Goal: Information Seeking & Learning: Check status

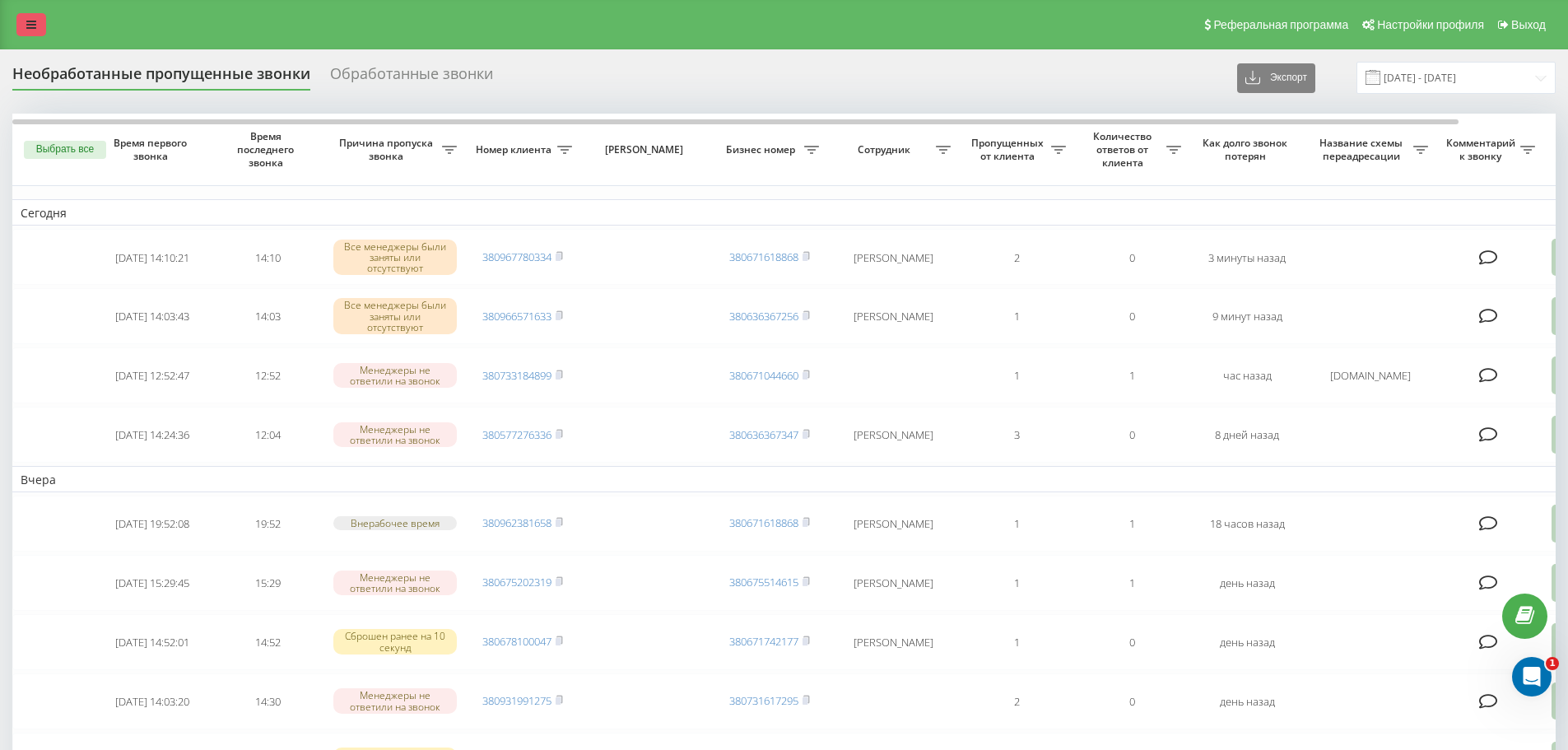
click at [33, 20] on icon at bounding box center [31, 25] width 10 height 12
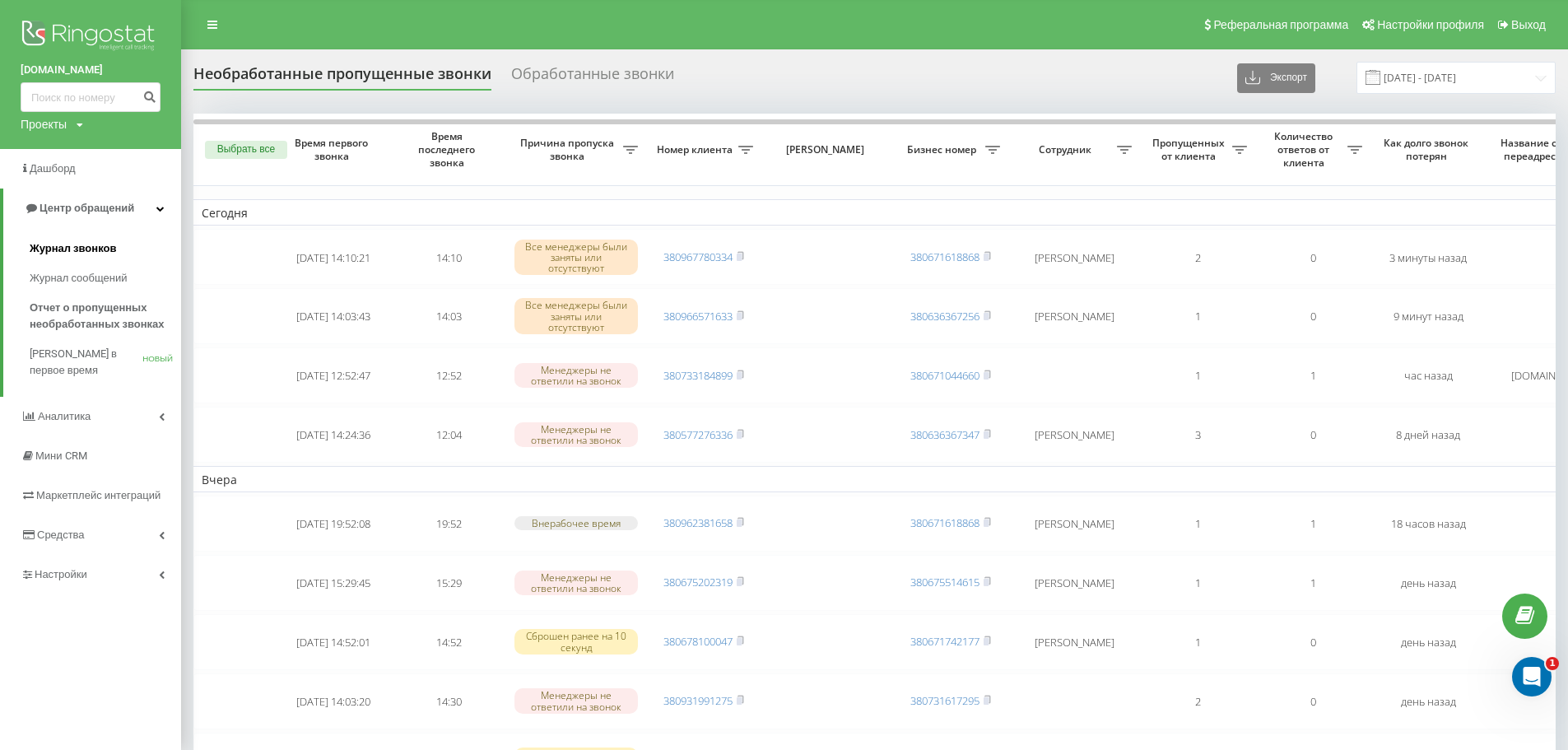
click at [95, 247] on font "Журнал звонков" at bounding box center [73, 248] width 87 height 12
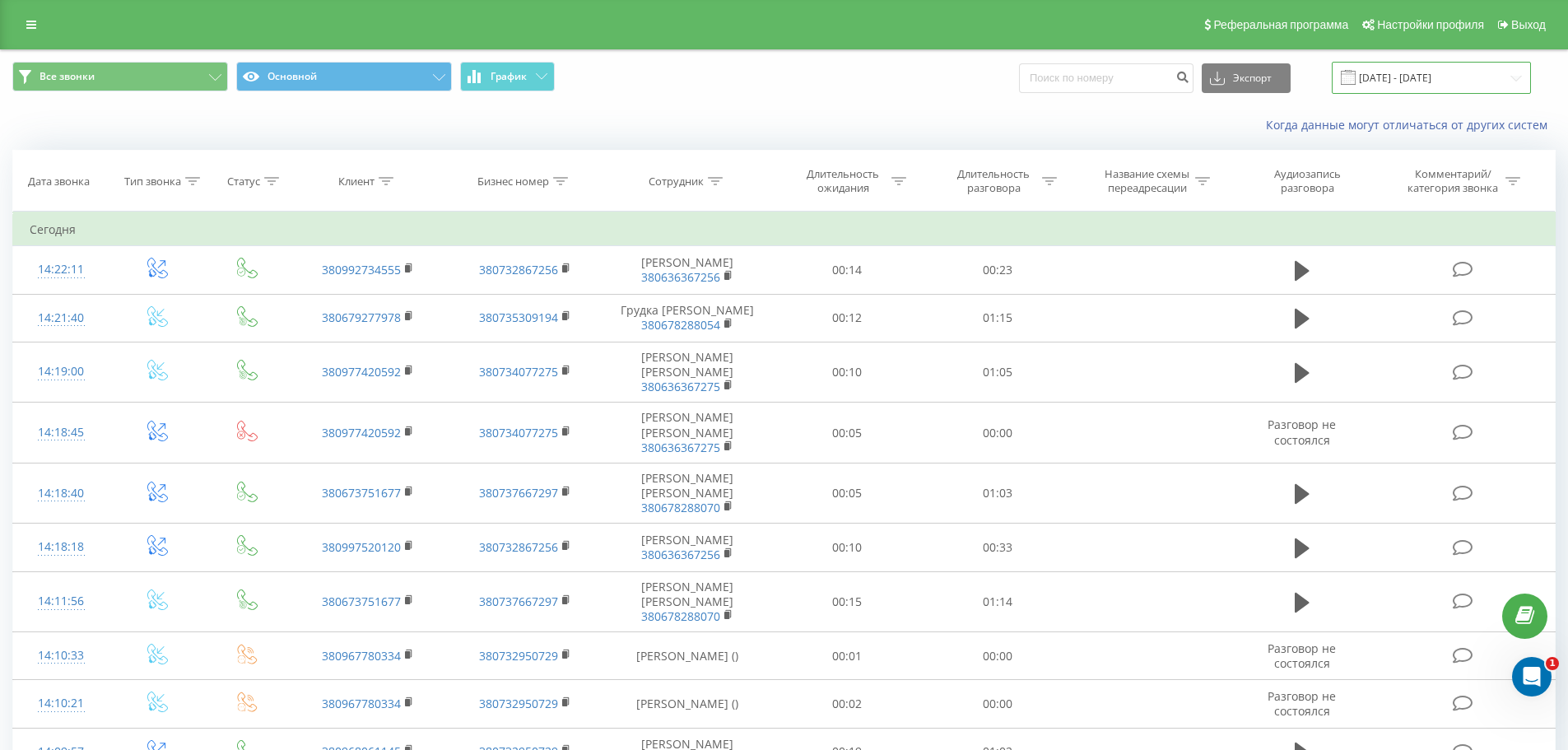
click at [1460, 81] on input "19.07.2025 - 19.08.2025" at bounding box center [1431, 77] width 199 height 32
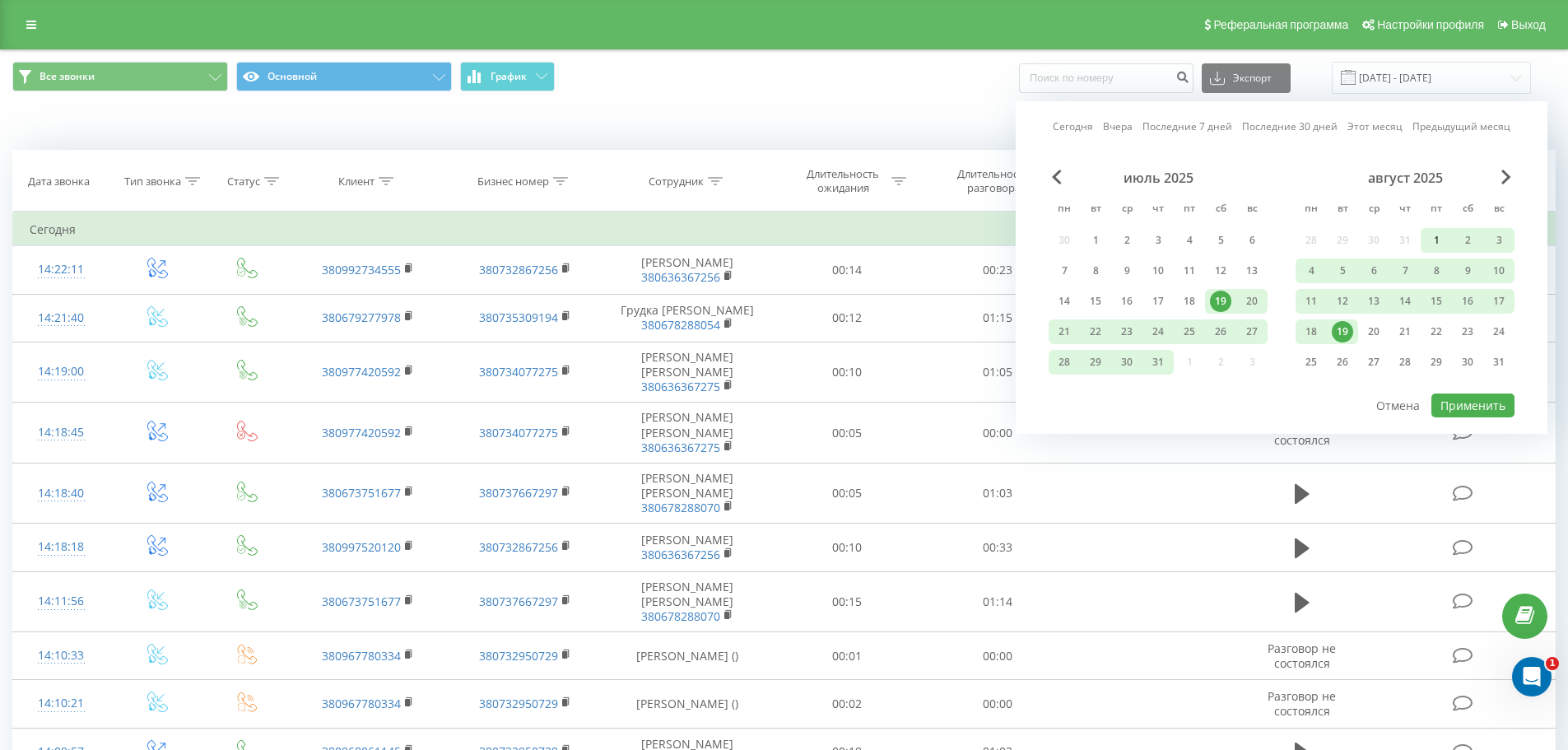
click at [1434, 236] on div "1" at bounding box center [1435, 240] width 21 height 21
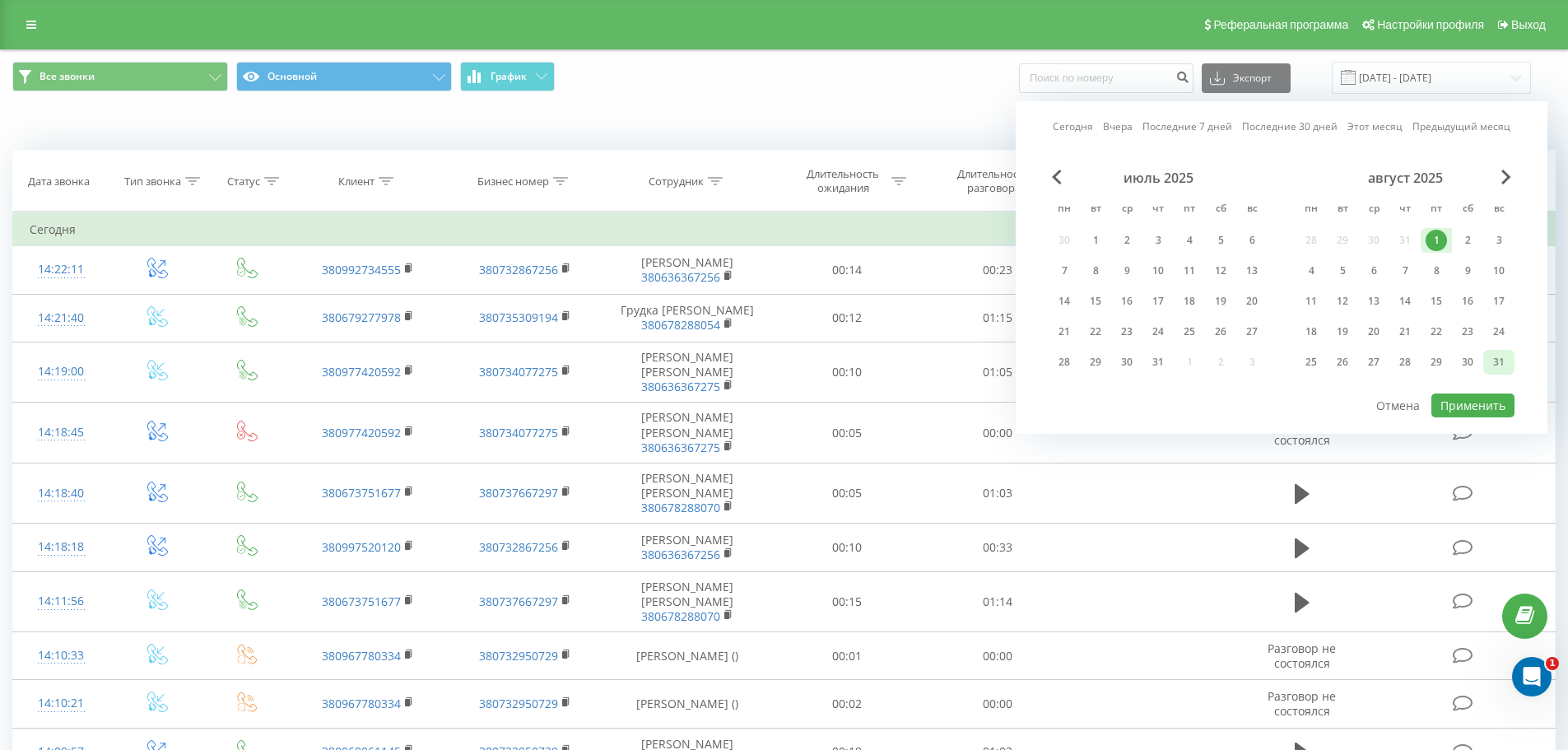
click at [1495, 360] on div "31" at bounding box center [1498, 361] width 21 height 21
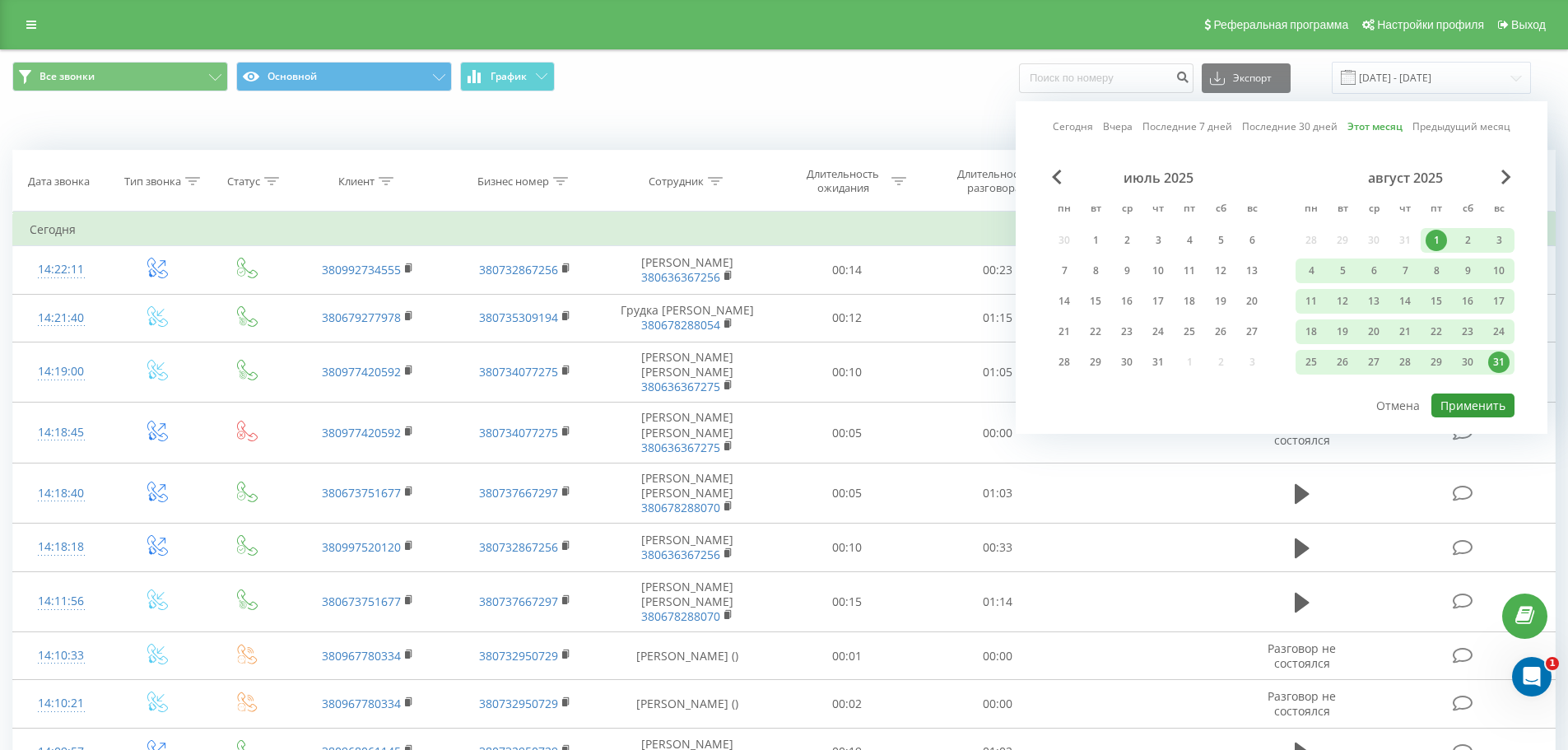
drag, startPoint x: 1483, startPoint y: 408, endPoint x: 1464, endPoint y: 399, distance: 21.0
click at [1480, 406] on button "Применить" at bounding box center [1472, 405] width 83 height 24
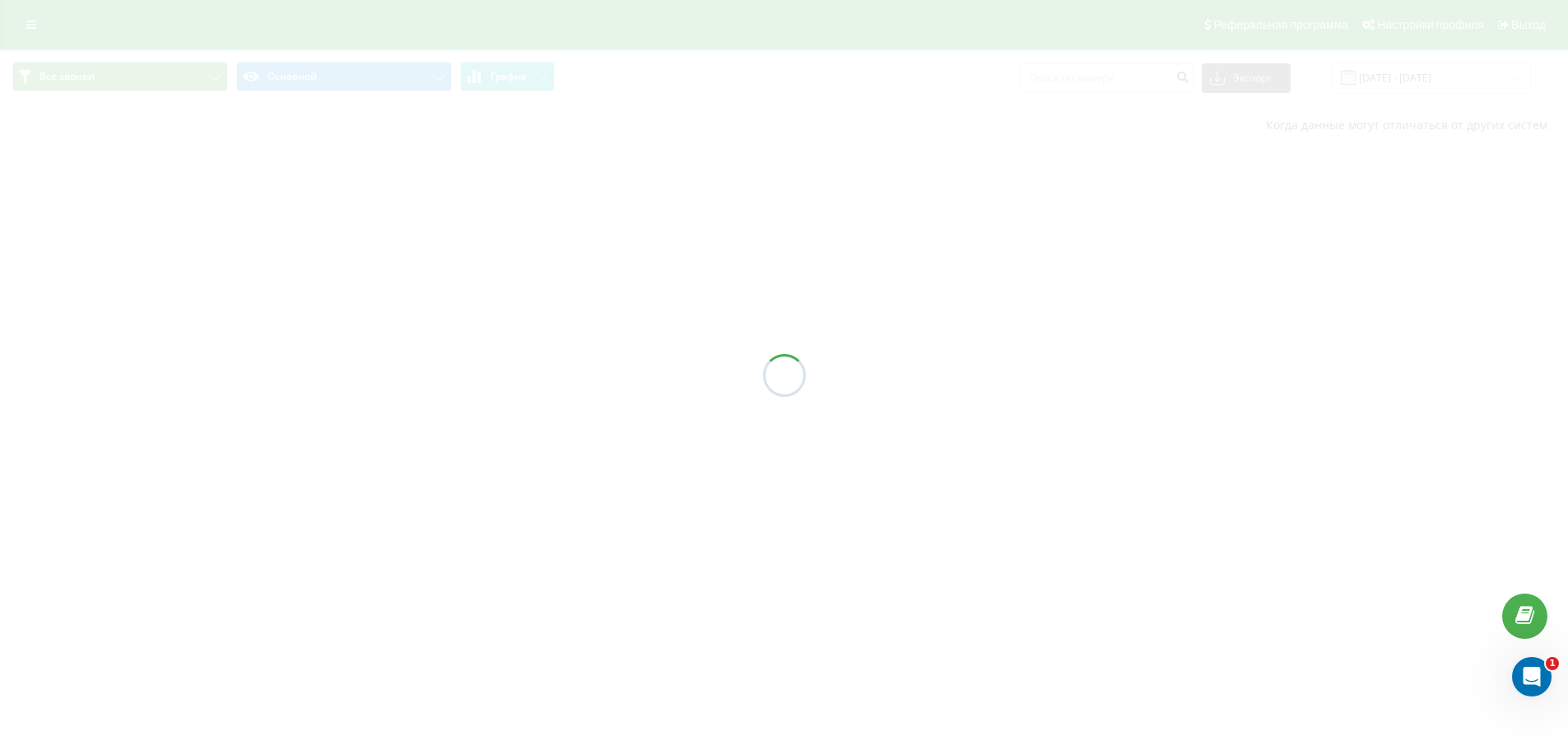
type input "01.08.2025 - 31.08.2025"
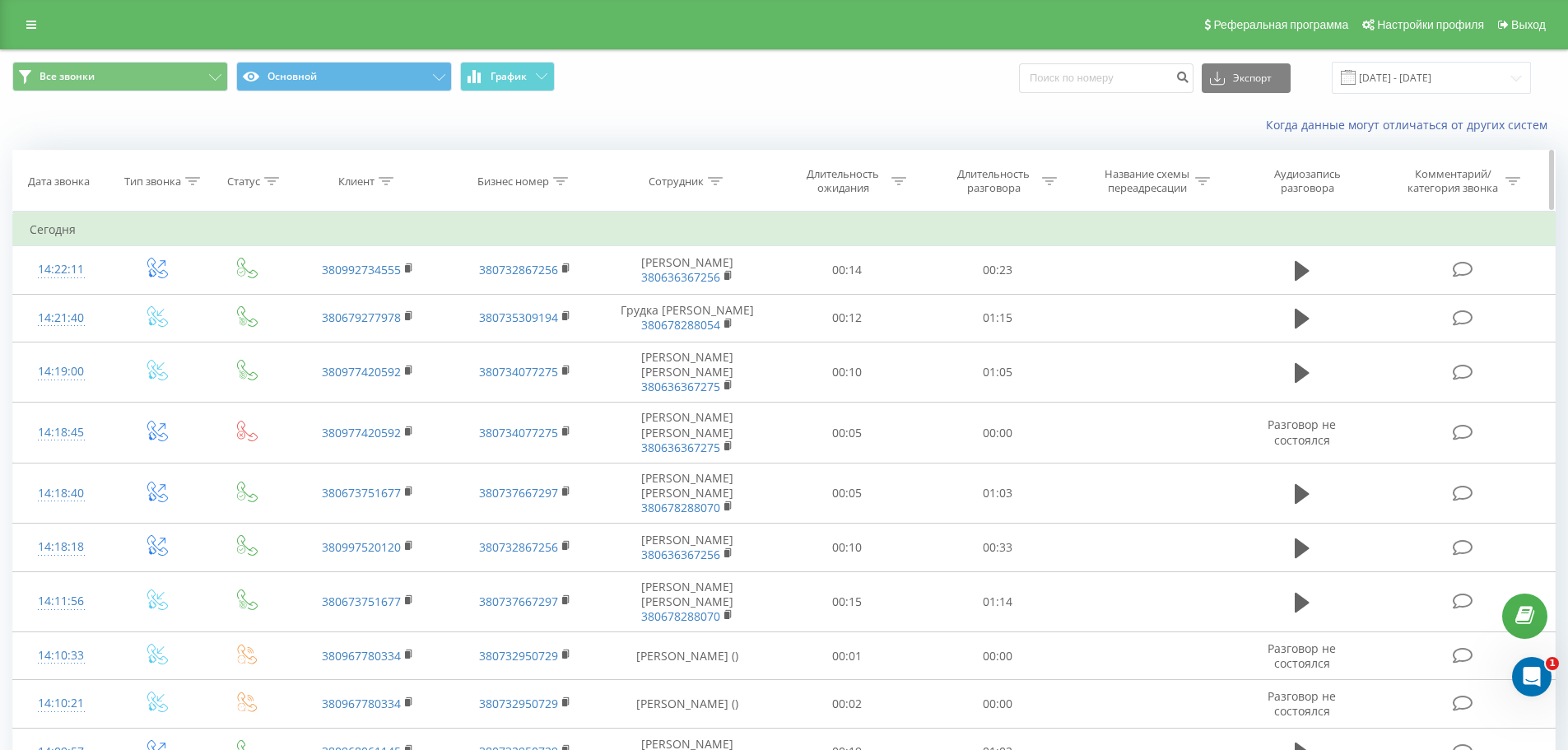
click at [711, 171] on th "Сотрудник" at bounding box center [687, 181] width 169 height 61
click at [716, 182] on icon at bounding box center [715, 181] width 15 height 8
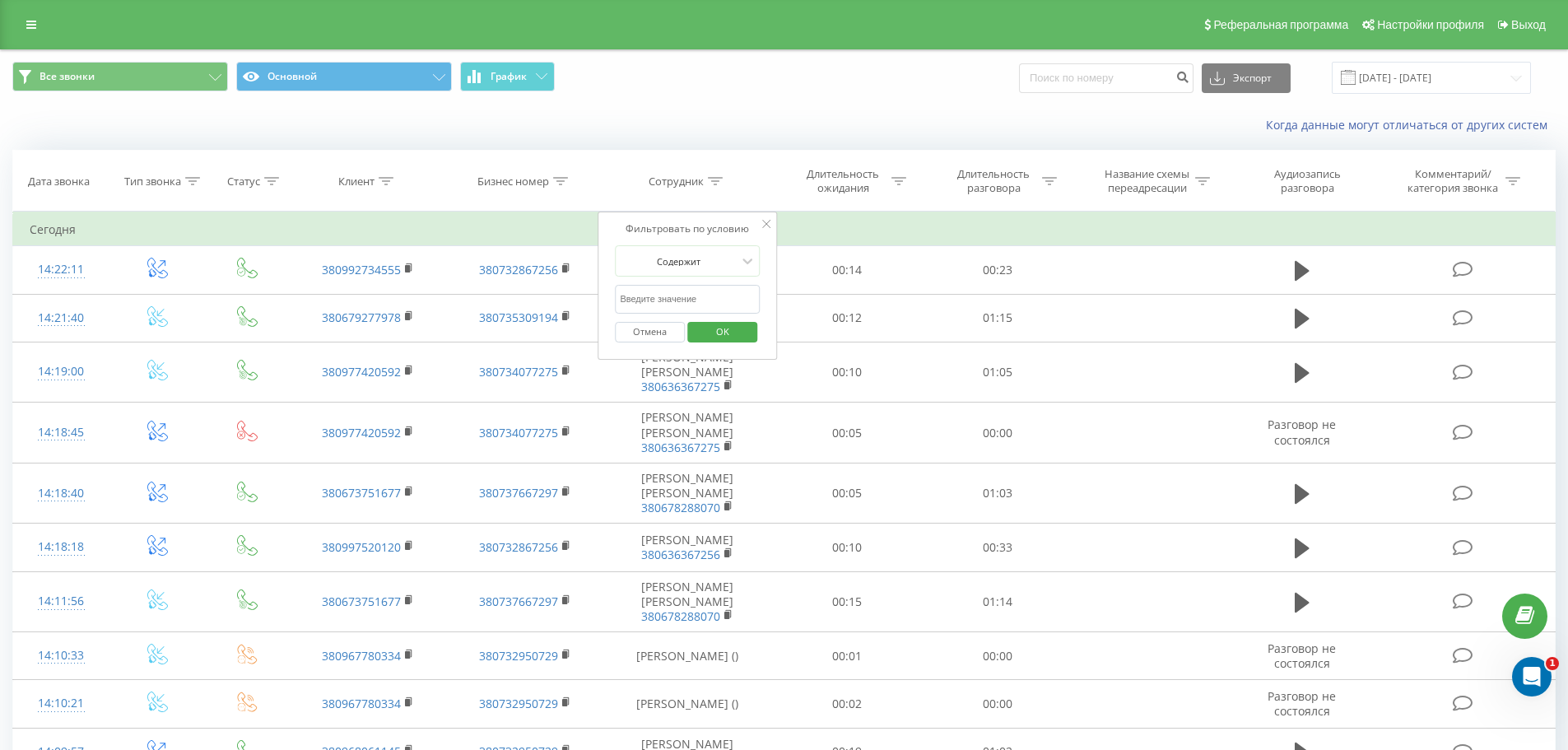
click at [651, 301] on input "text" at bounding box center [686, 299] width 145 height 29
type input "Давид"
click at [730, 332] on span "OK" at bounding box center [722, 332] width 46 height 26
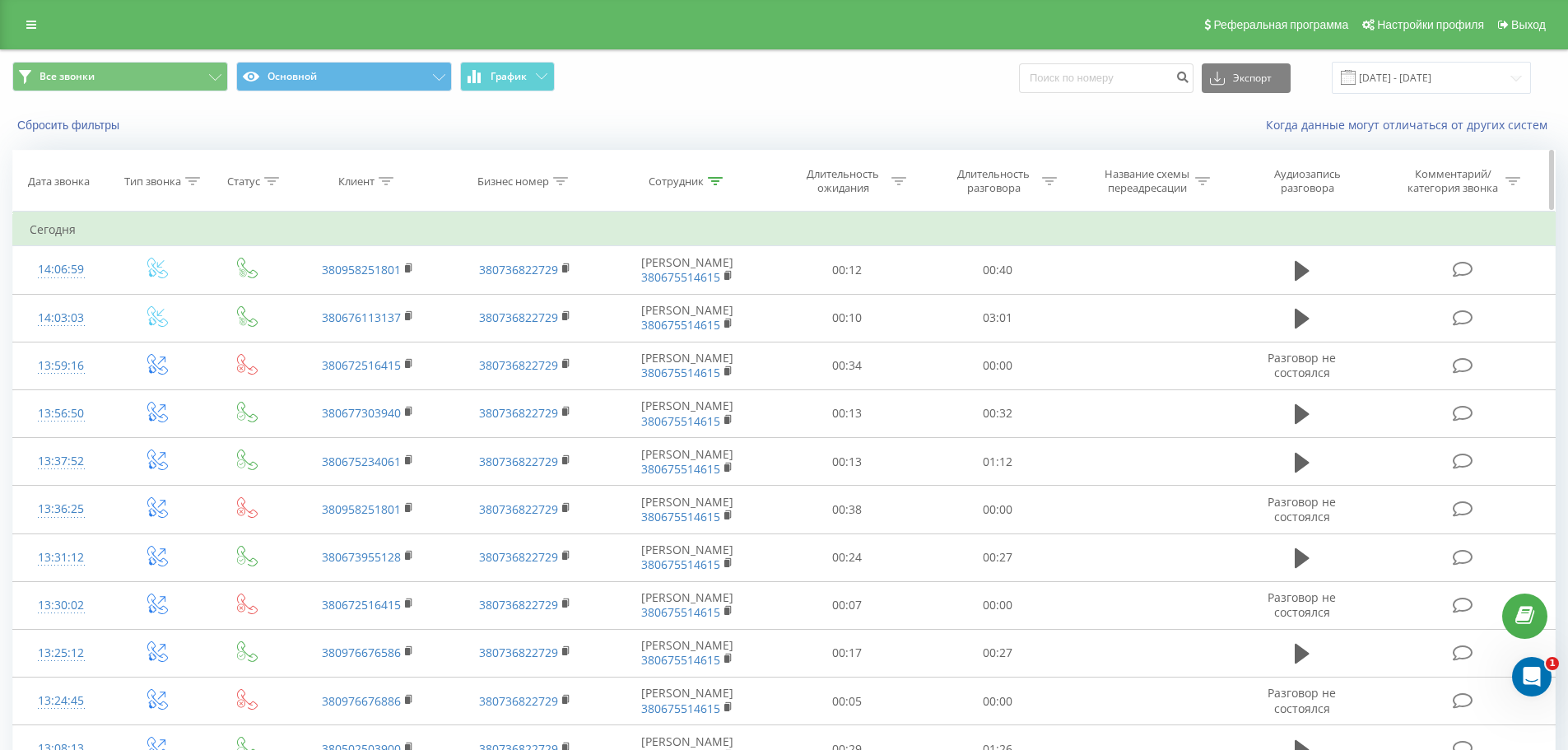
click at [1051, 182] on icon at bounding box center [1049, 181] width 15 height 8
click at [1056, 264] on icon at bounding box center [1058, 261] width 17 height 17
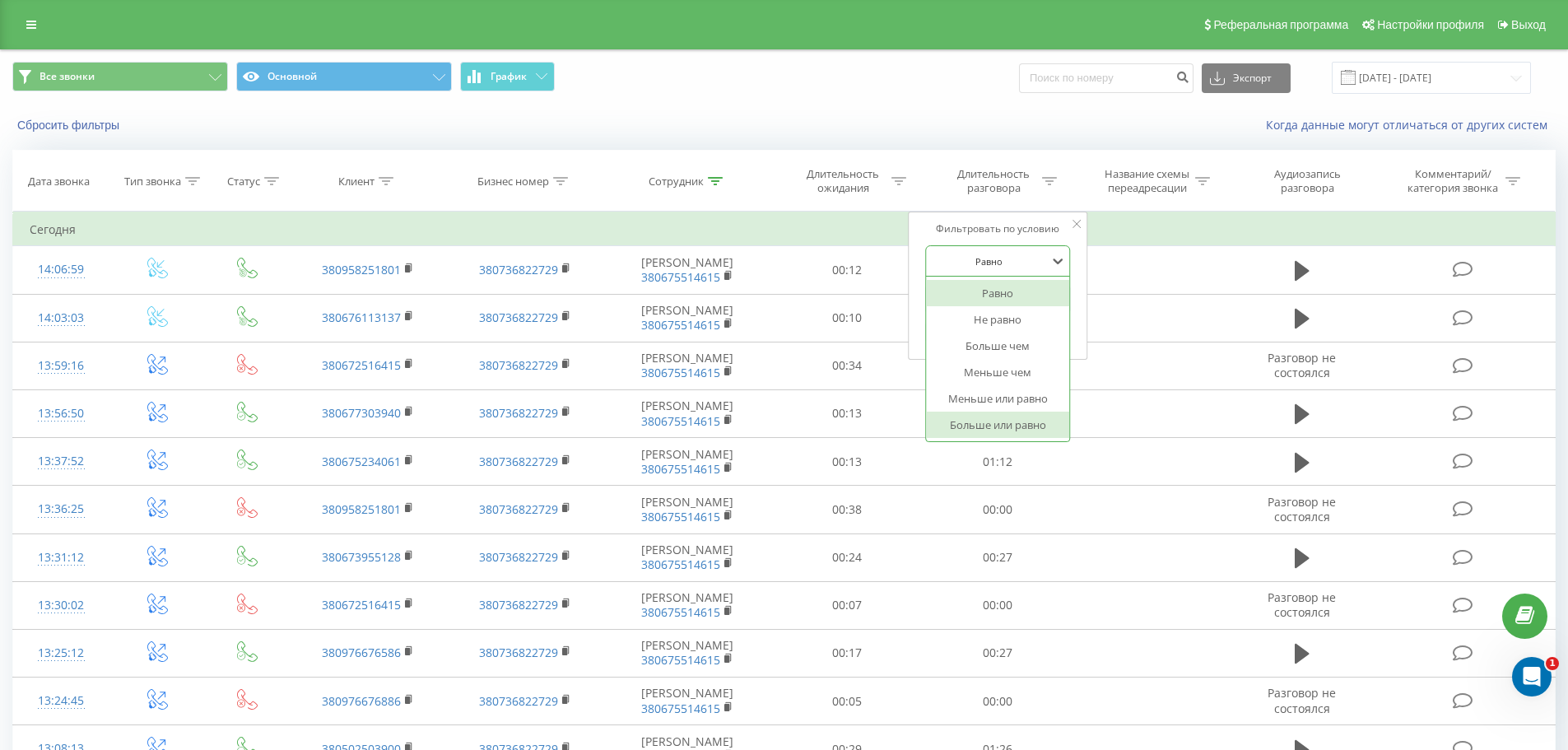
click at [1038, 428] on div "Больше или равно" at bounding box center [997, 425] width 143 height 27
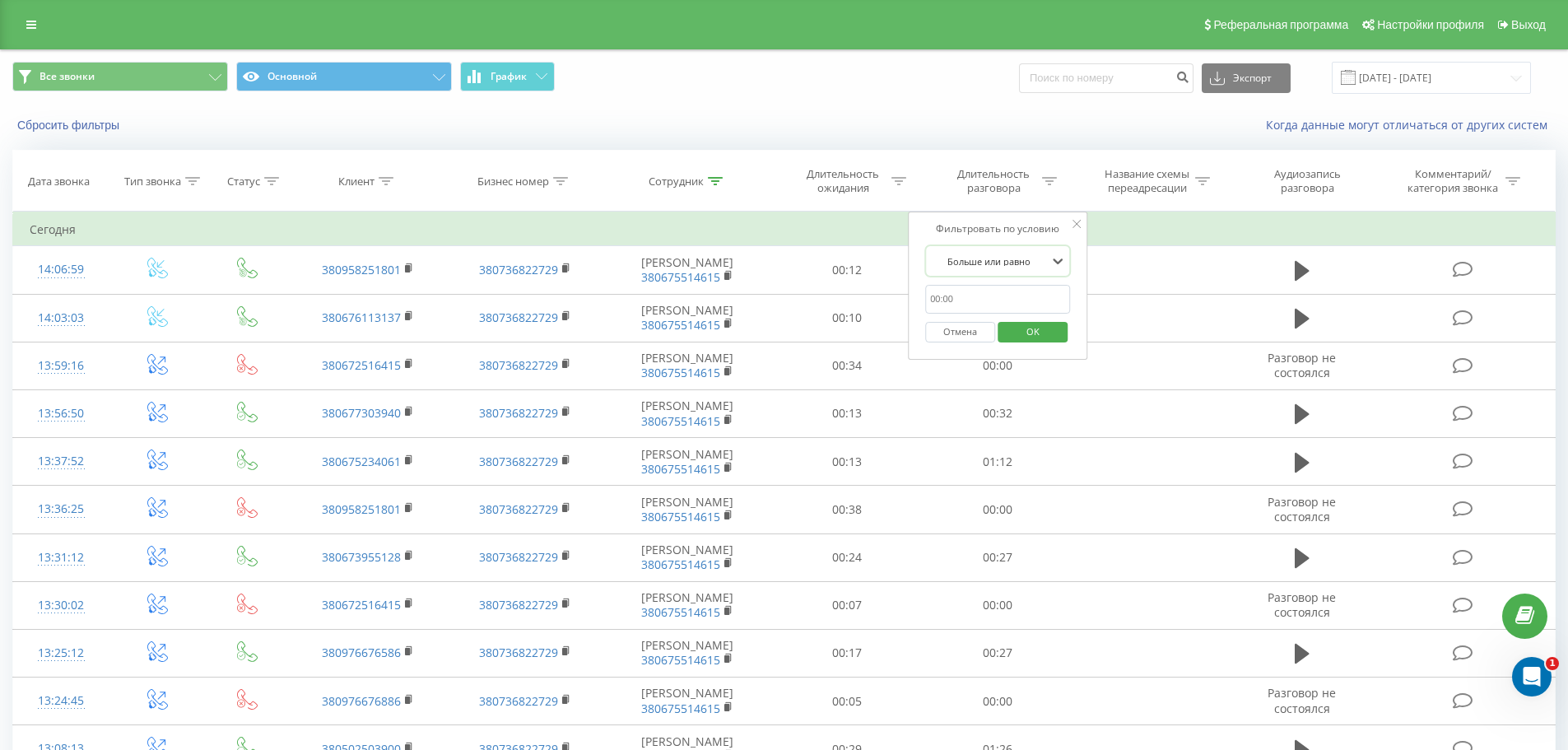
click at [977, 298] on input "text" at bounding box center [997, 299] width 145 height 29
type input "50"
click at [1029, 325] on span "OK" at bounding box center [1033, 332] width 46 height 26
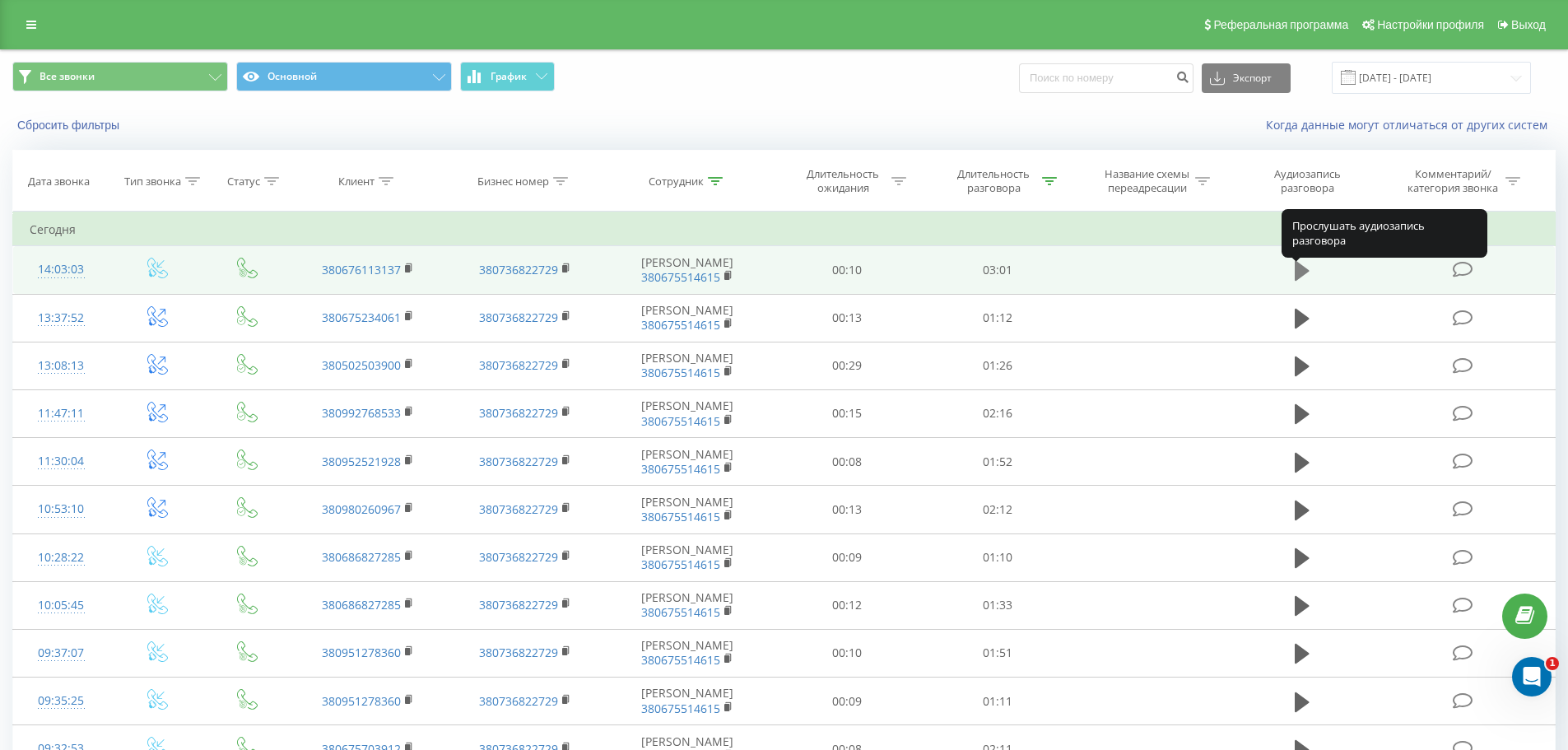
click at [1306, 274] on icon at bounding box center [1302, 270] width 15 height 23
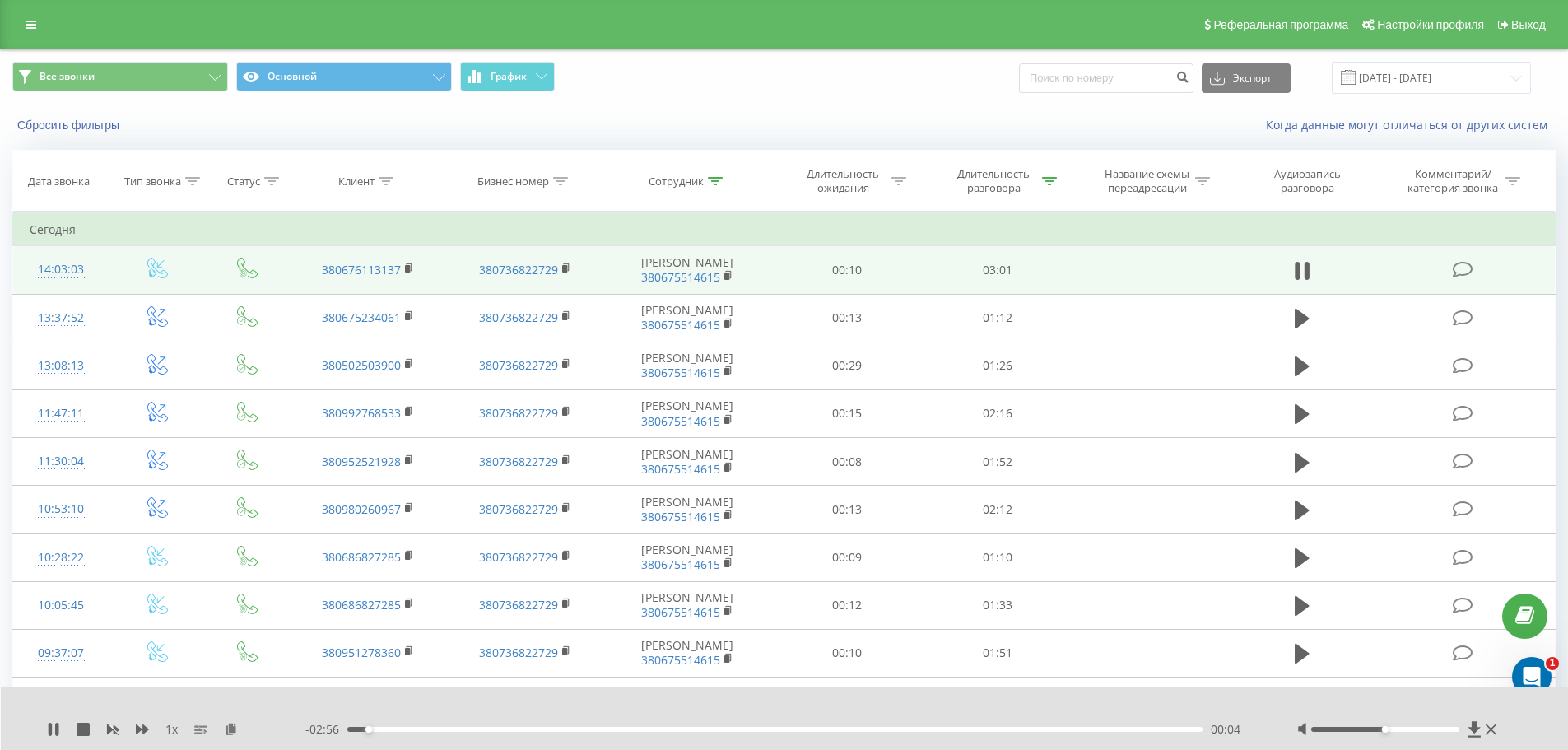
click at [1330, 729] on div at bounding box center [1385, 729] width 148 height 5
click at [1334, 732] on div at bounding box center [1399, 730] width 205 height 17
click at [1334, 729] on div at bounding box center [1385, 729] width 148 height 5
drag, startPoint x: 1340, startPoint y: 729, endPoint x: 1350, endPoint y: 729, distance: 10.0
click at [1350, 729] on div at bounding box center [1385, 729] width 148 height 5
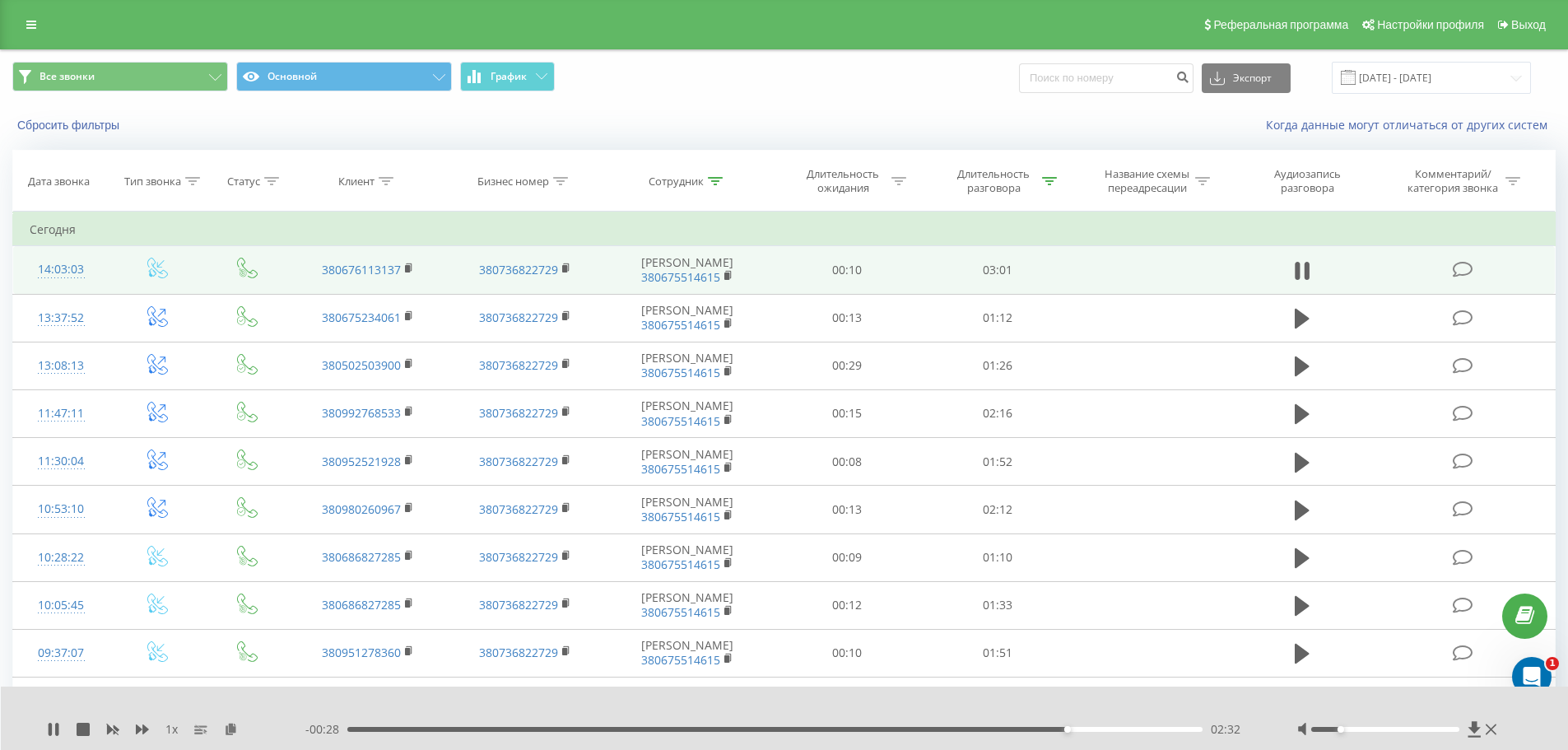
click at [1340, 729] on div at bounding box center [1385, 729] width 148 height 5
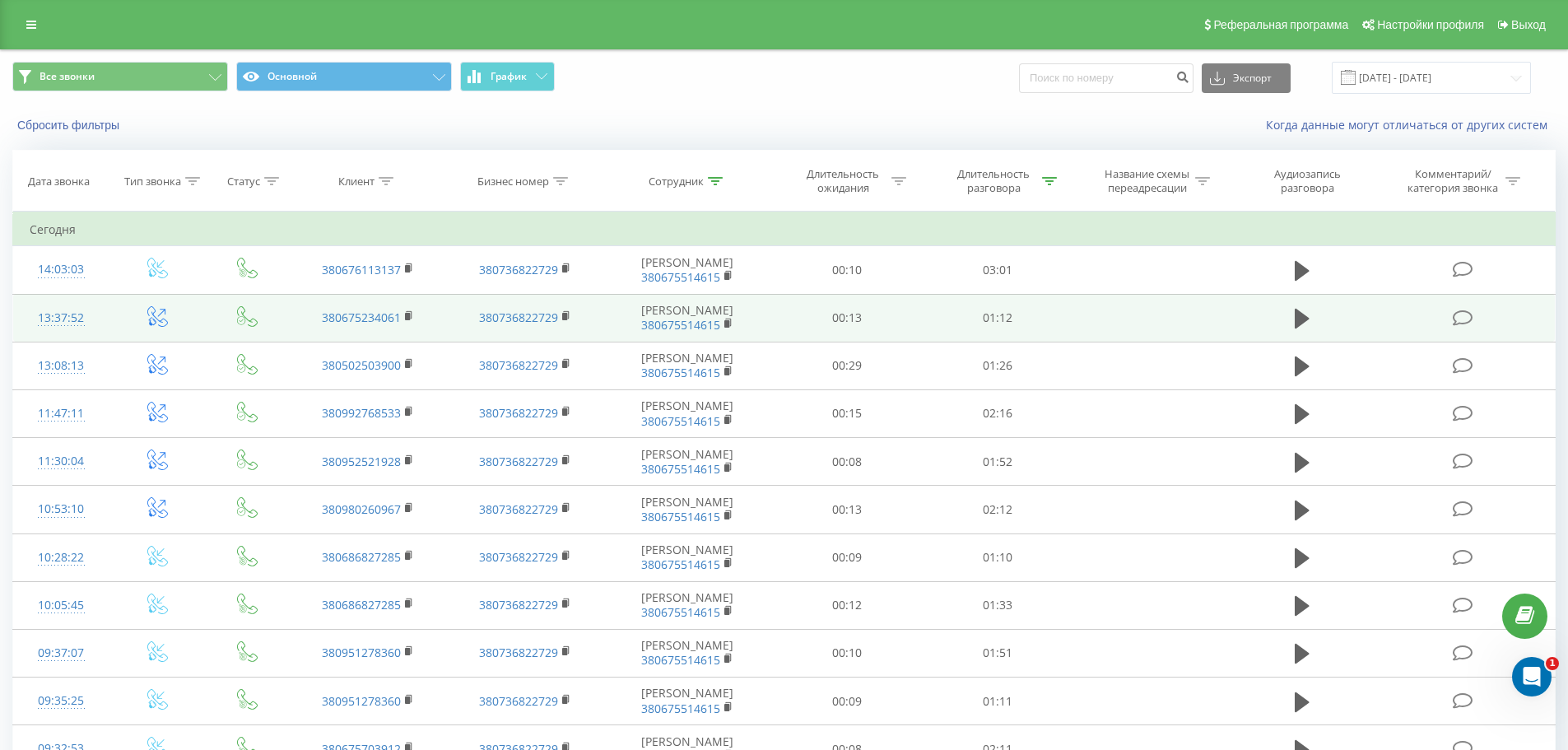
drag, startPoint x: 1300, startPoint y: 279, endPoint x: 1226, endPoint y: 350, distance: 102.6
click at [1300, 279] on icon at bounding box center [1302, 270] width 15 height 19
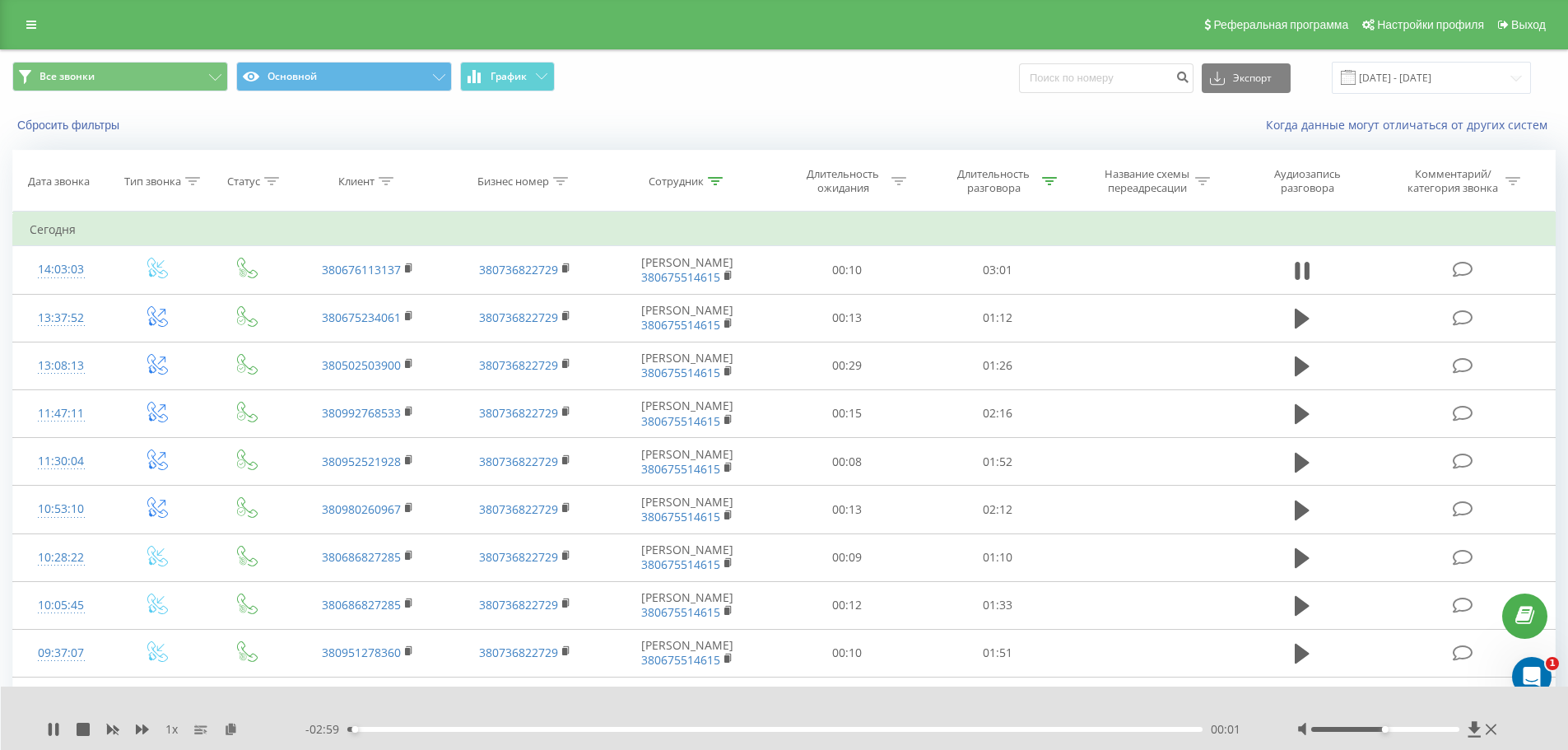
click at [1453, 727] on div at bounding box center [1385, 729] width 148 height 5
